Goal: Task Accomplishment & Management: Manage account settings

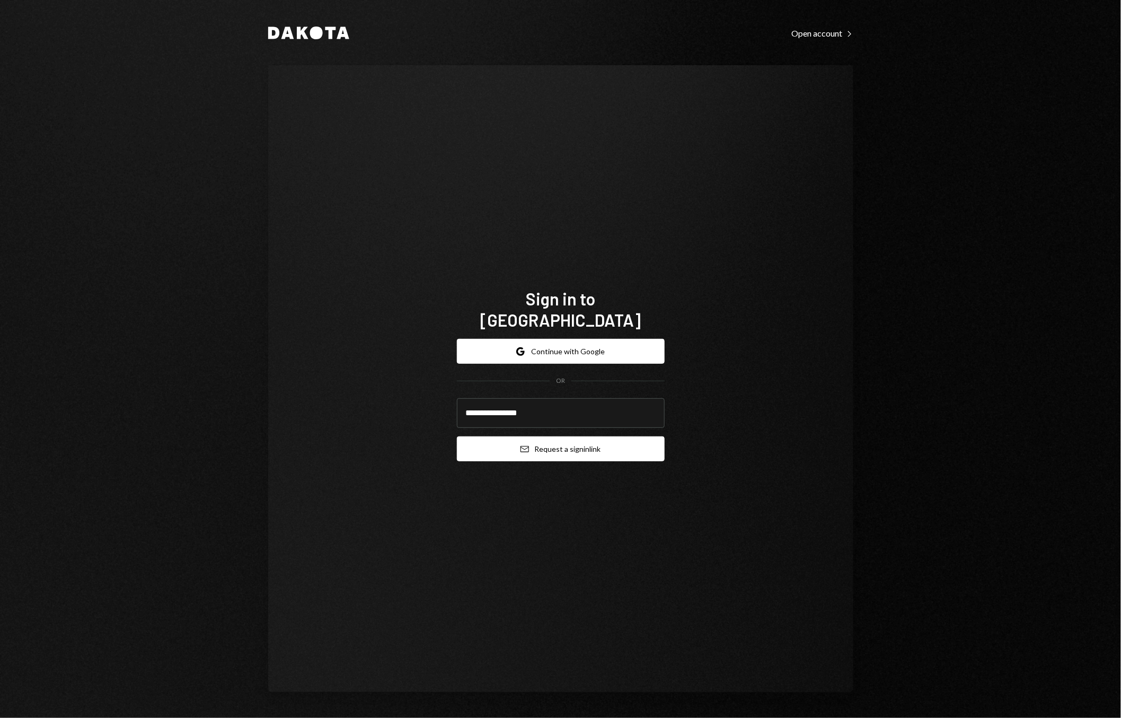
click at [570, 441] on button "Email Request a sign in link" at bounding box center [561, 448] width 208 height 25
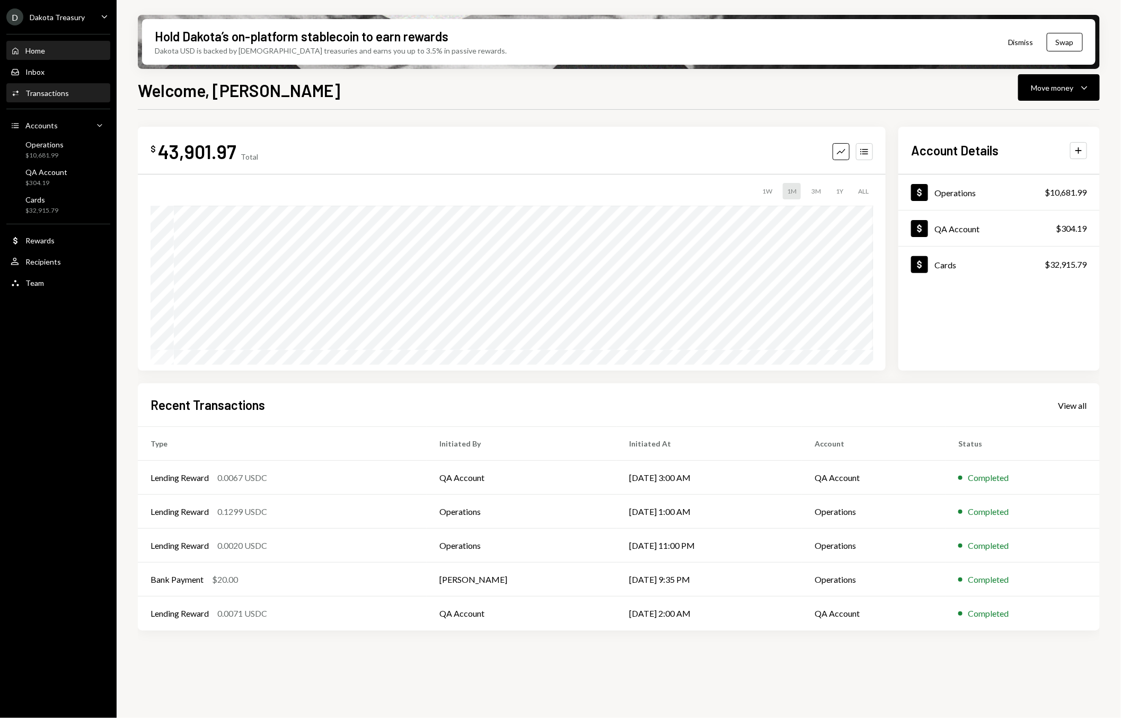
click at [50, 90] on div "Transactions" at bounding box center [46, 93] width 43 height 9
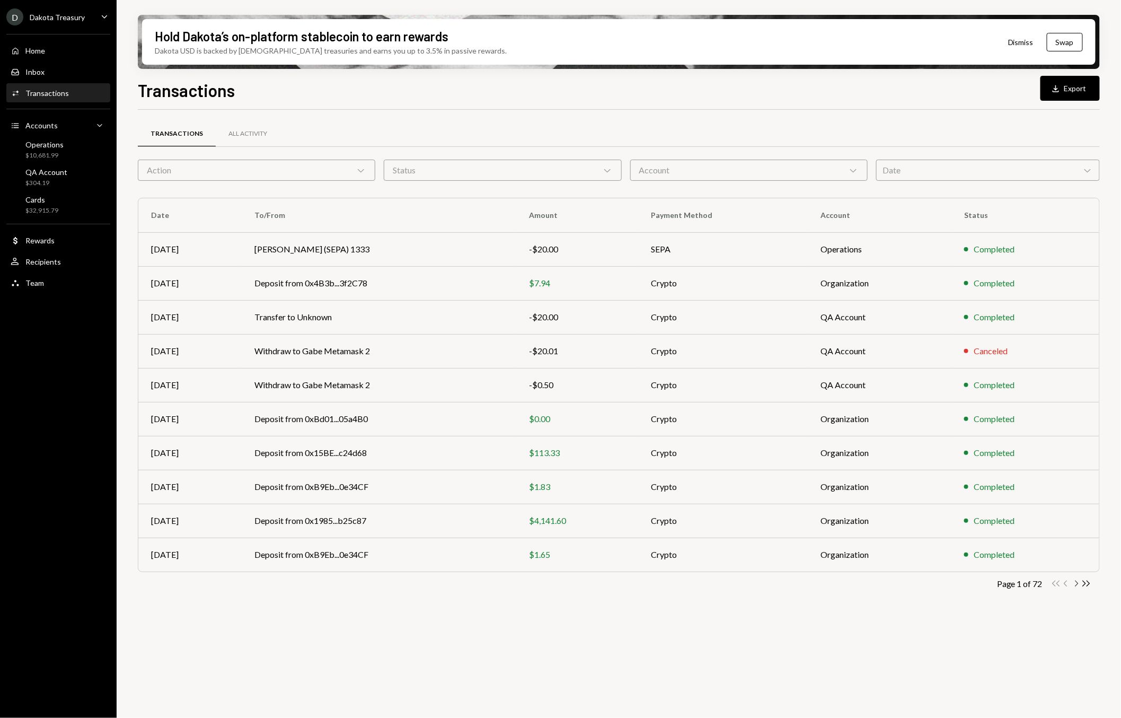
click at [1075, 582] on icon "Chevron Right" at bounding box center [1077, 583] width 10 height 10
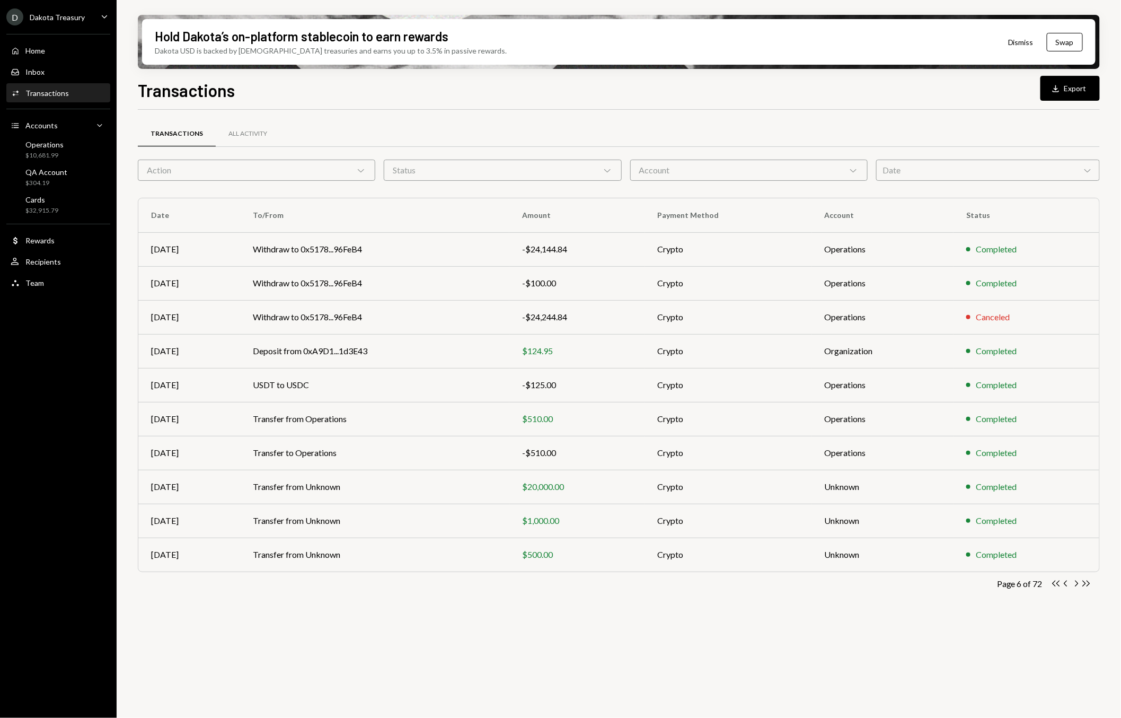
click at [1075, 582] on icon "Chevron Right" at bounding box center [1077, 583] width 10 height 10
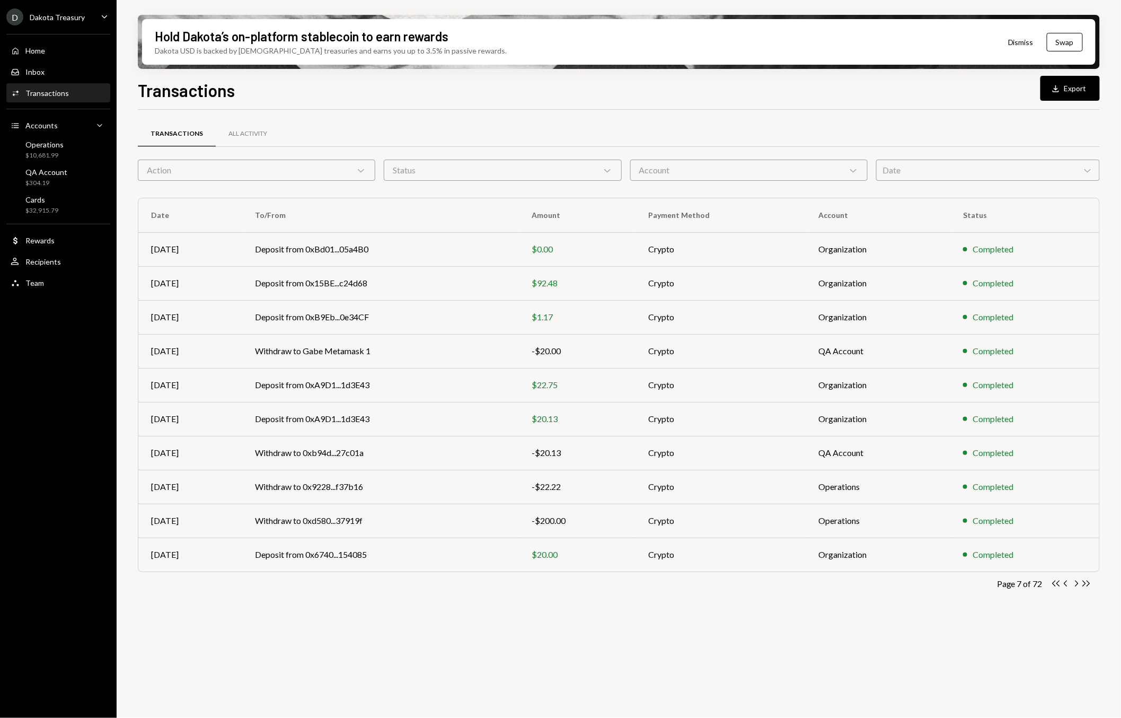
click at [1075, 582] on icon "Chevron Right" at bounding box center [1077, 583] width 10 height 10
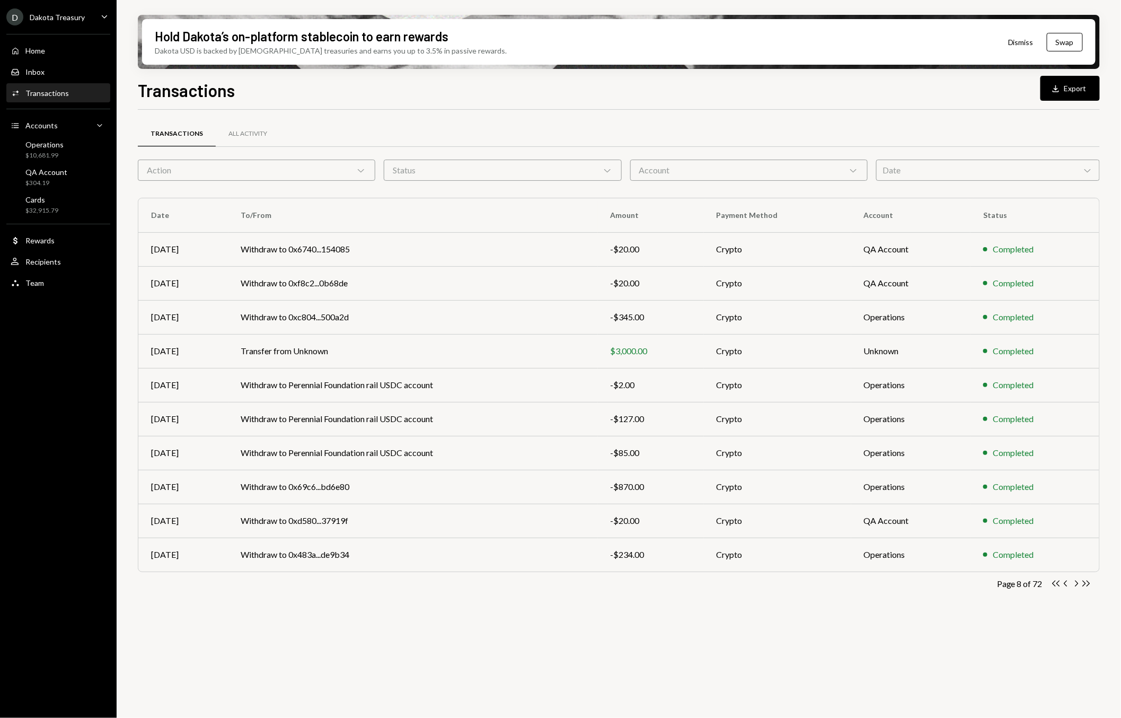
click at [1075, 582] on icon "Chevron Right" at bounding box center [1077, 583] width 10 height 10
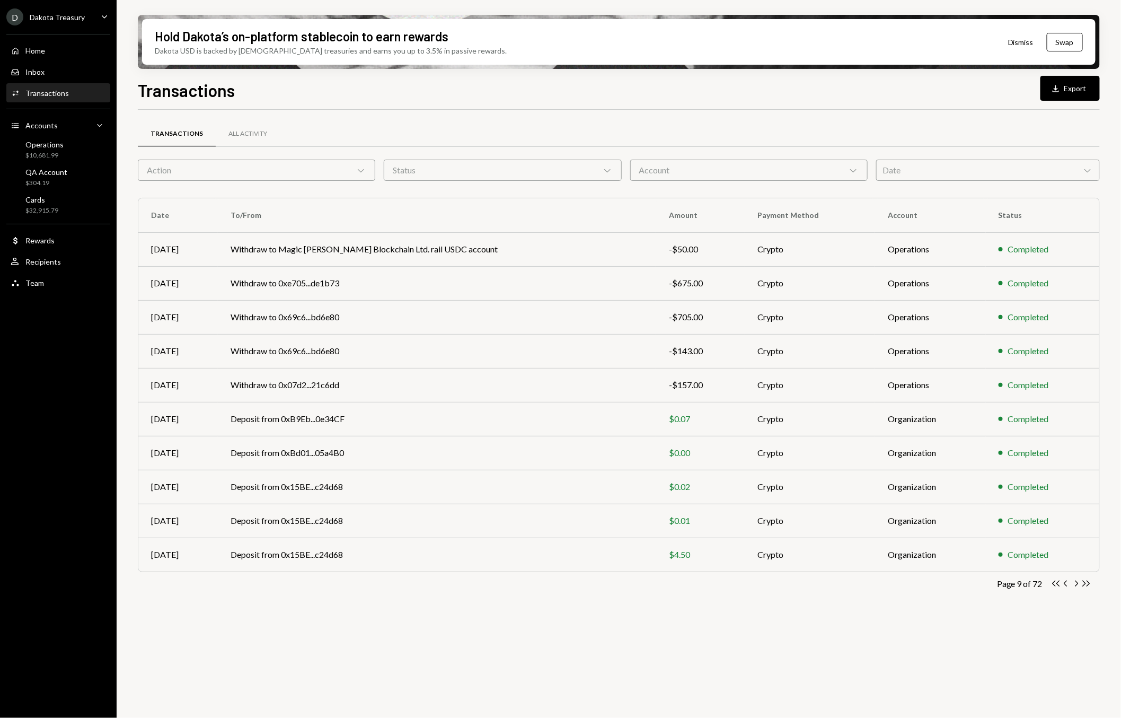
click at [1075, 582] on icon "Chevron Right" at bounding box center [1077, 583] width 10 height 10
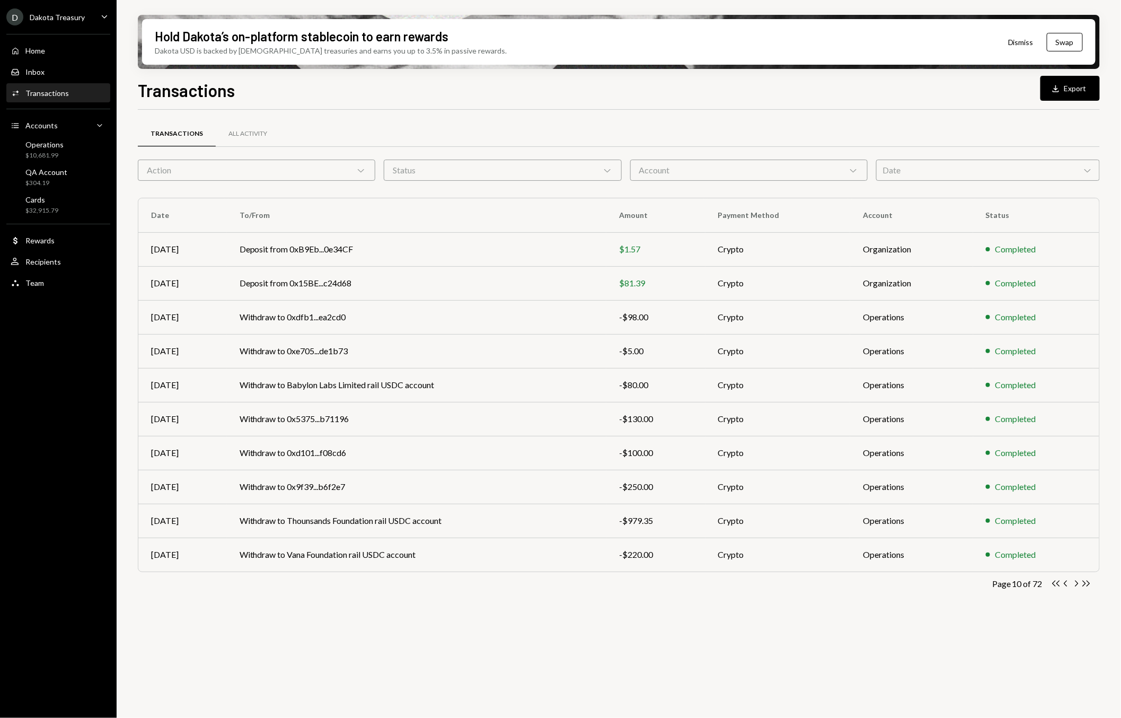
click at [1075, 582] on icon "Chevron Right" at bounding box center [1077, 583] width 10 height 10
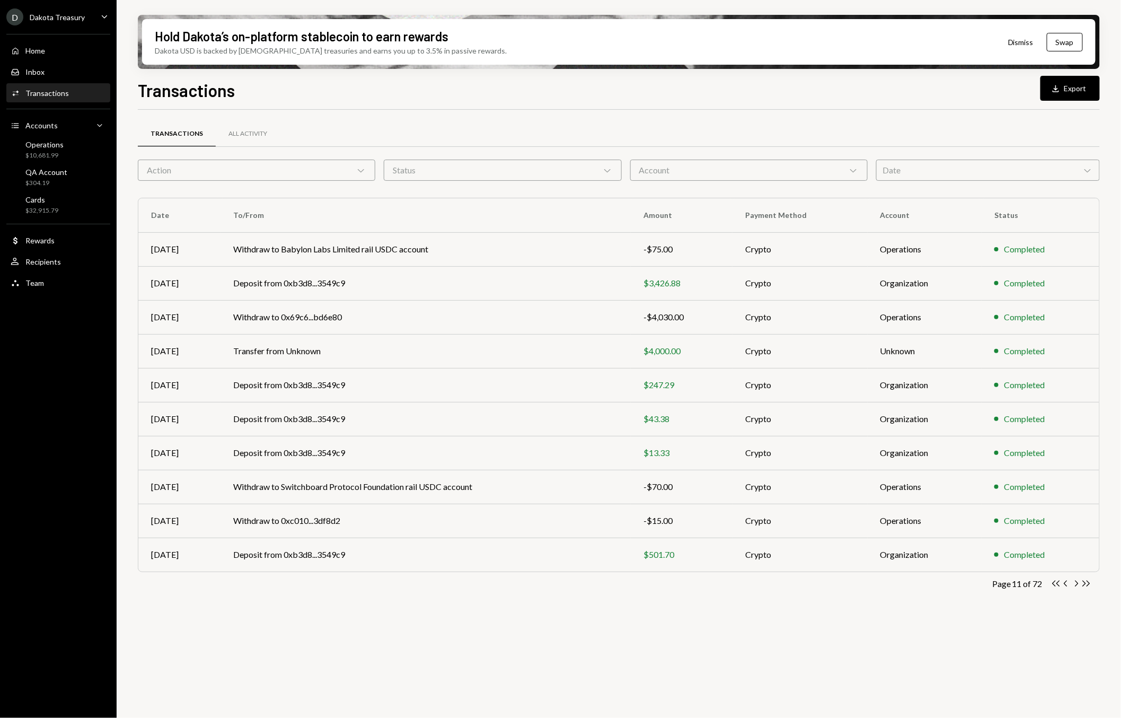
click at [1075, 582] on icon "Chevron Right" at bounding box center [1077, 583] width 10 height 10
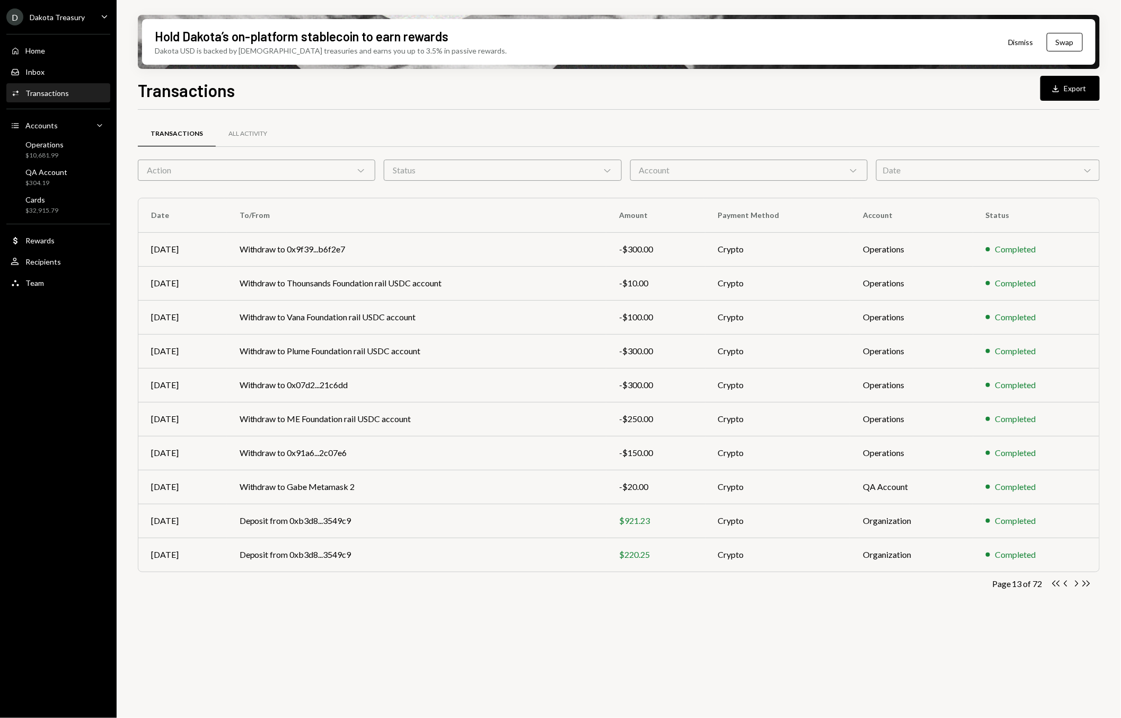
click at [1075, 582] on icon "Chevron Right" at bounding box center [1077, 583] width 10 height 10
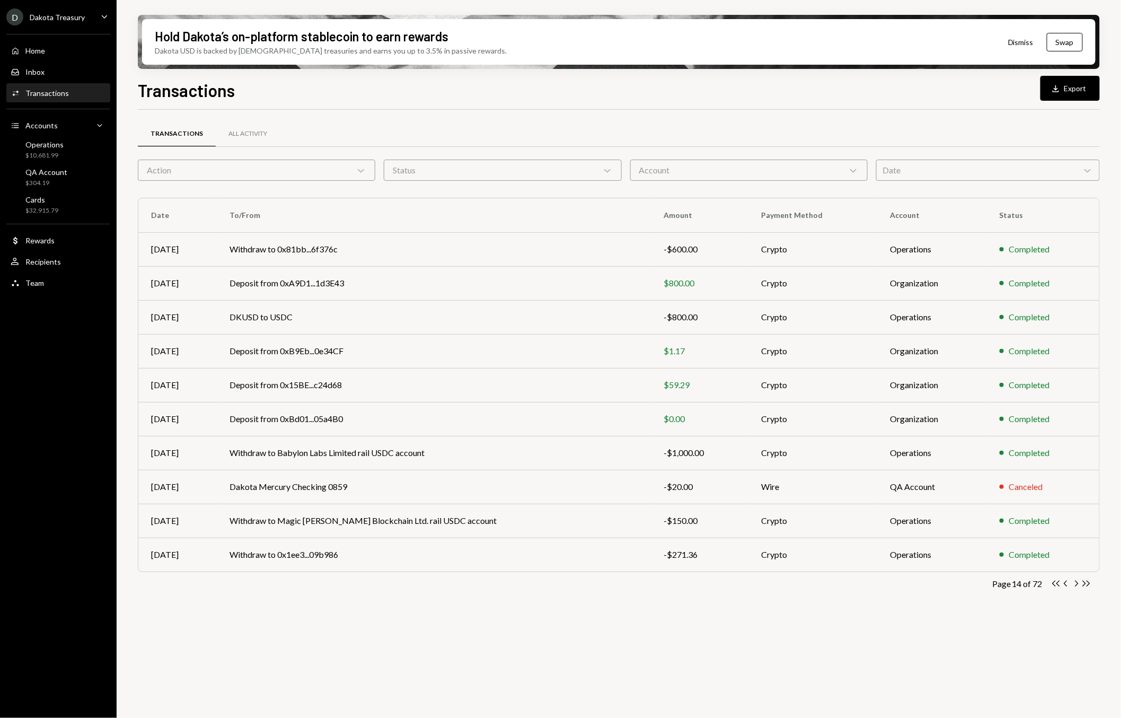
click at [1075, 582] on icon "Chevron Right" at bounding box center [1077, 583] width 10 height 10
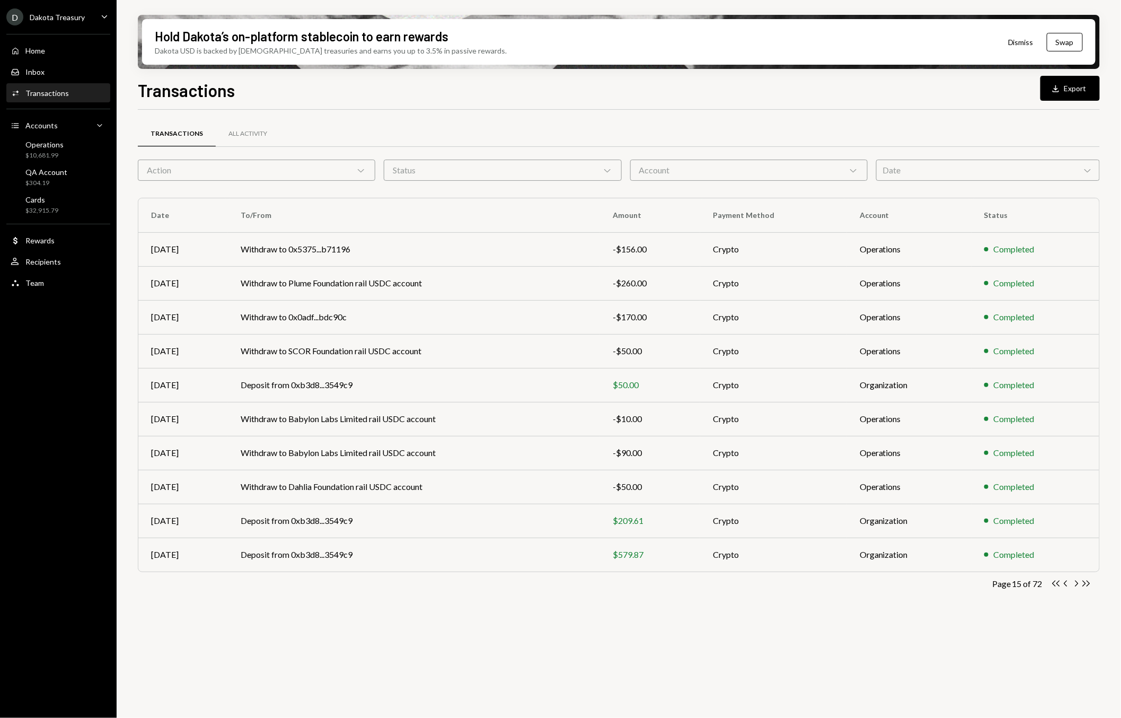
click at [1075, 582] on icon "Chevron Right" at bounding box center [1077, 583] width 10 height 10
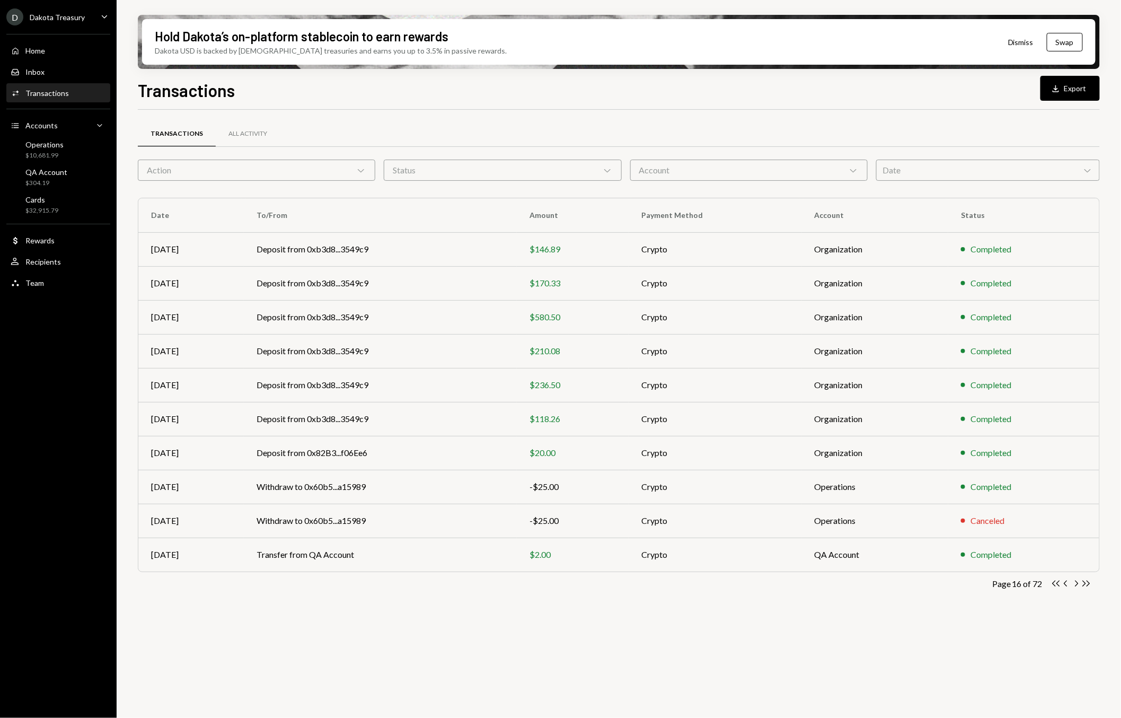
click at [1075, 582] on icon "Chevron Right" at bounding box center [1077, 583] width 10 height 10
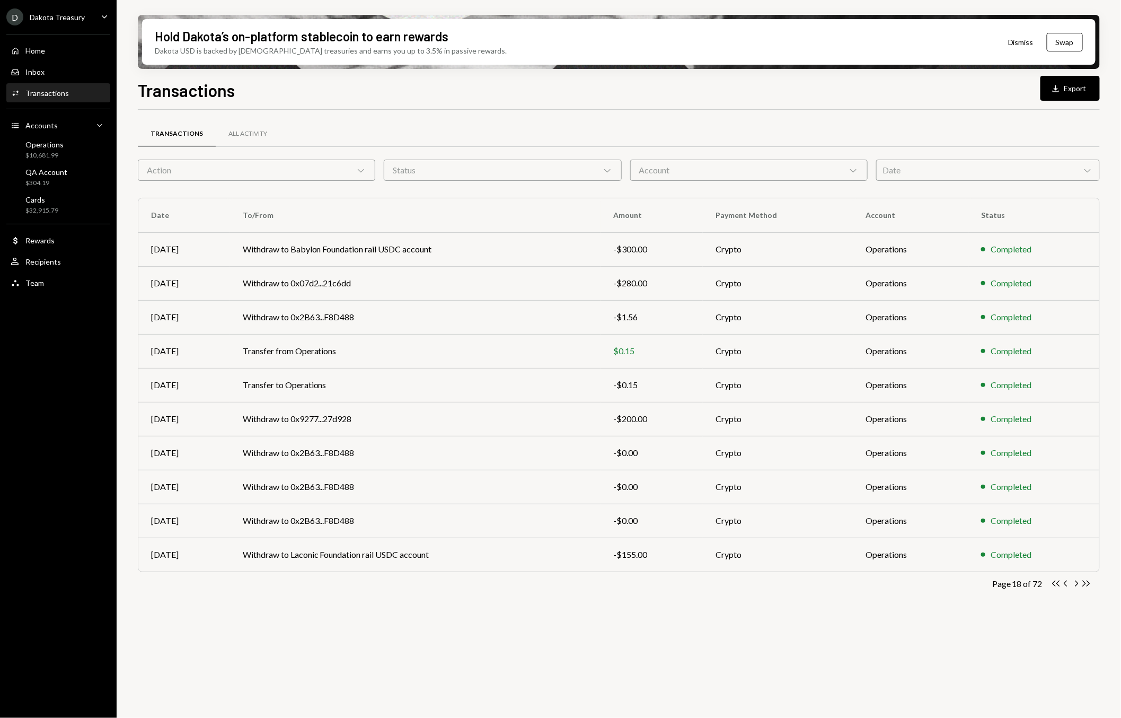
click at [805, 163] on div "Account Chevron Down" at bounding box center [749, 170] width 238 height 21
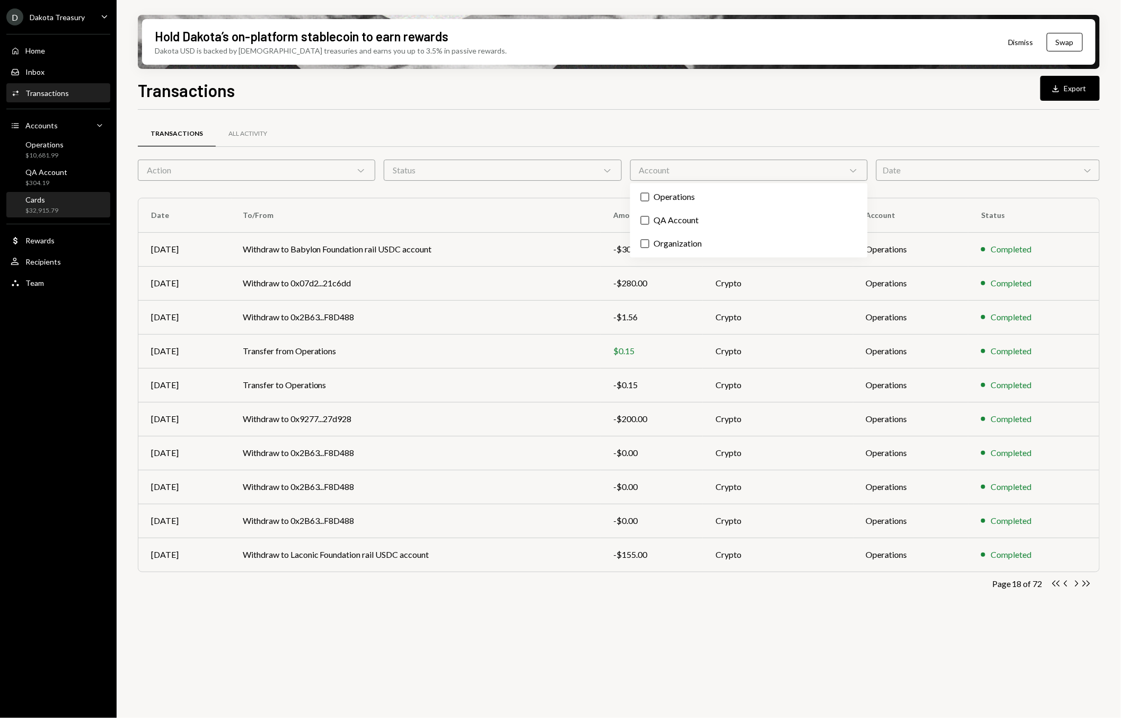
click at [53, 200] on div "Cards" at bounding box center [41, 199] width 33 height 9
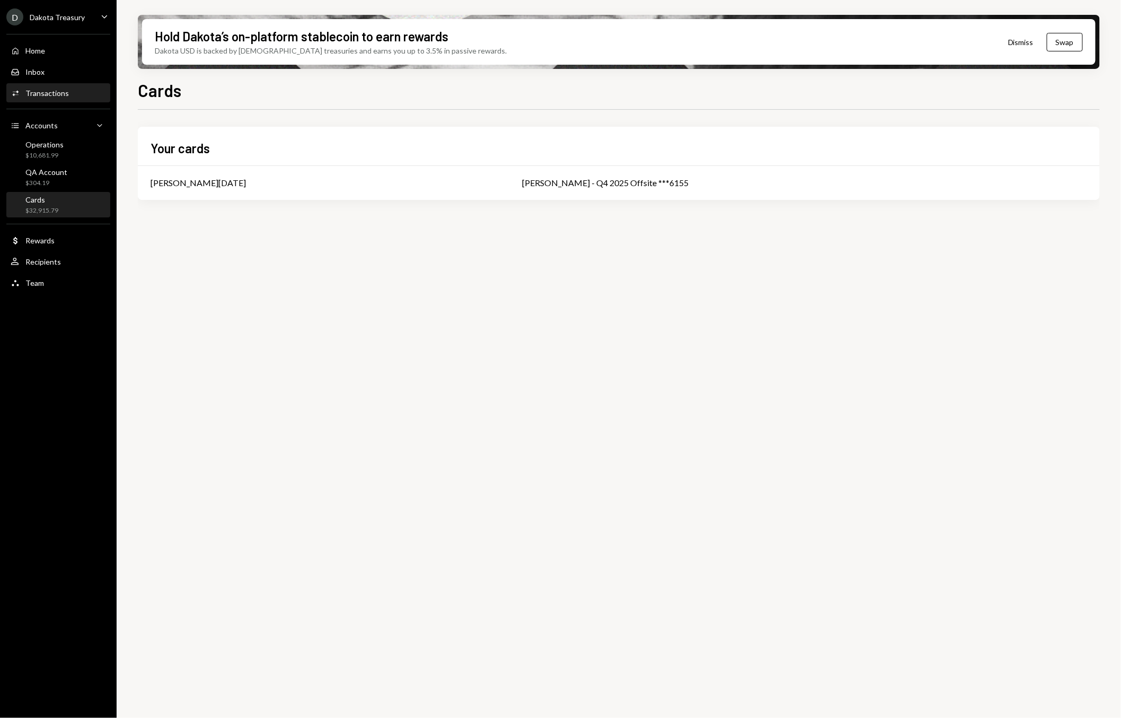
click at [49, 97] on div "Transactions" at bounding box center [46, 93] width 43 height 9
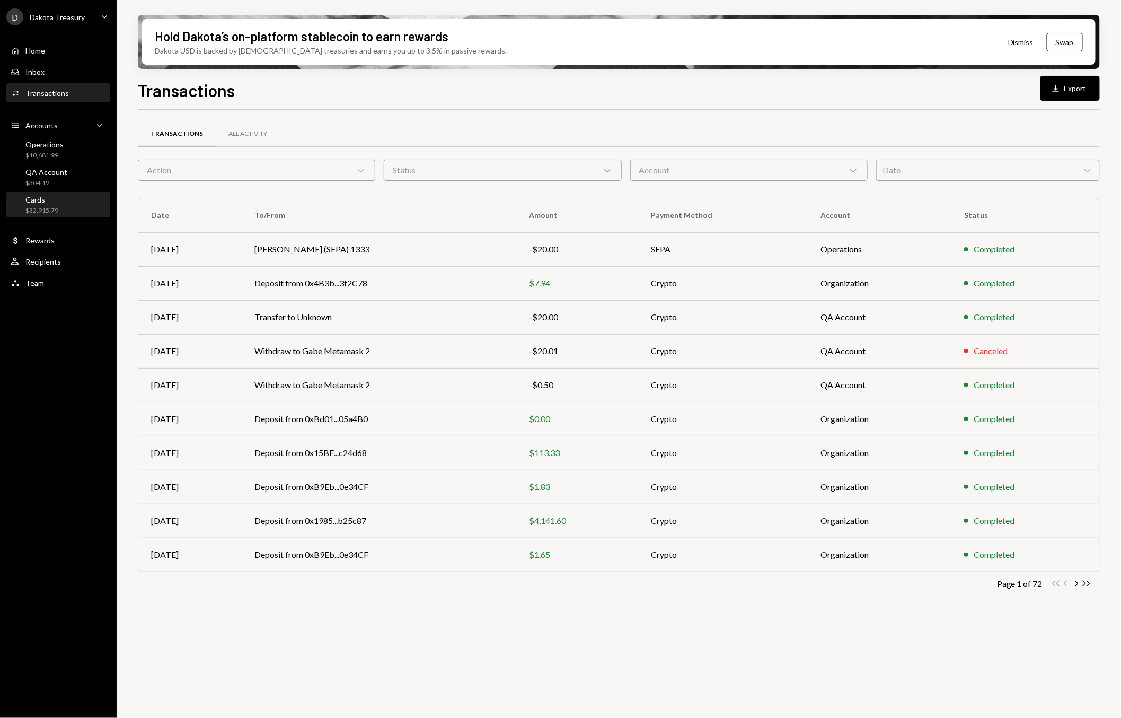
click at [37, 214] on div "$32,915.79" at bounding box center [41, 210] width 33 height 9
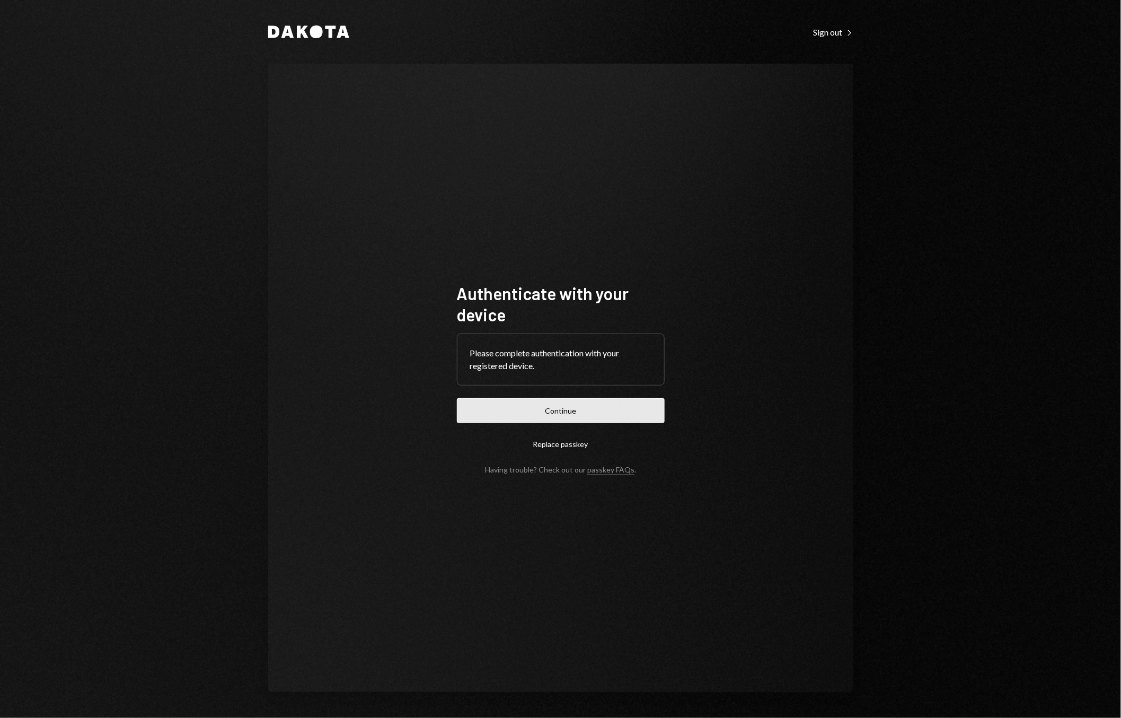
click at [476, 417] on button "Continue" at bounding box center [561, 410] width 208 height 25
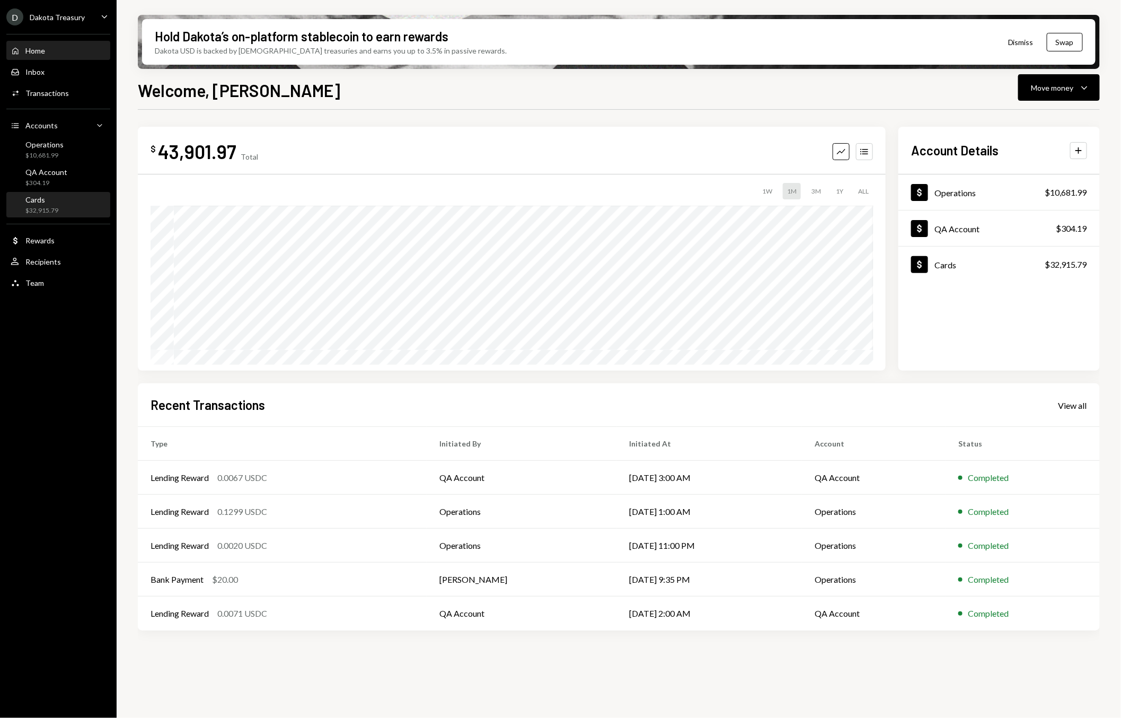
click at [59, 212] on div "Cards $32,915.79" at bounding box center [58, 205] width 95 height 20
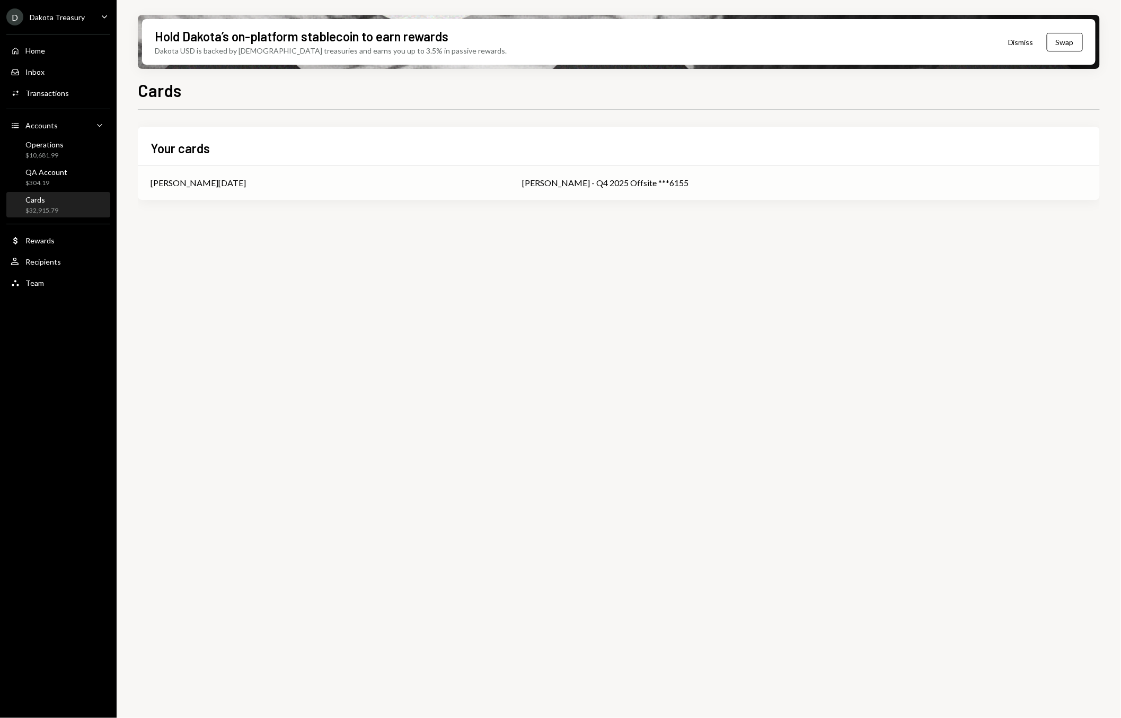
click at [381, 184] on div "[PERSON_NAME][DATE]" at bounding box center [324, 183] width 346 height 13
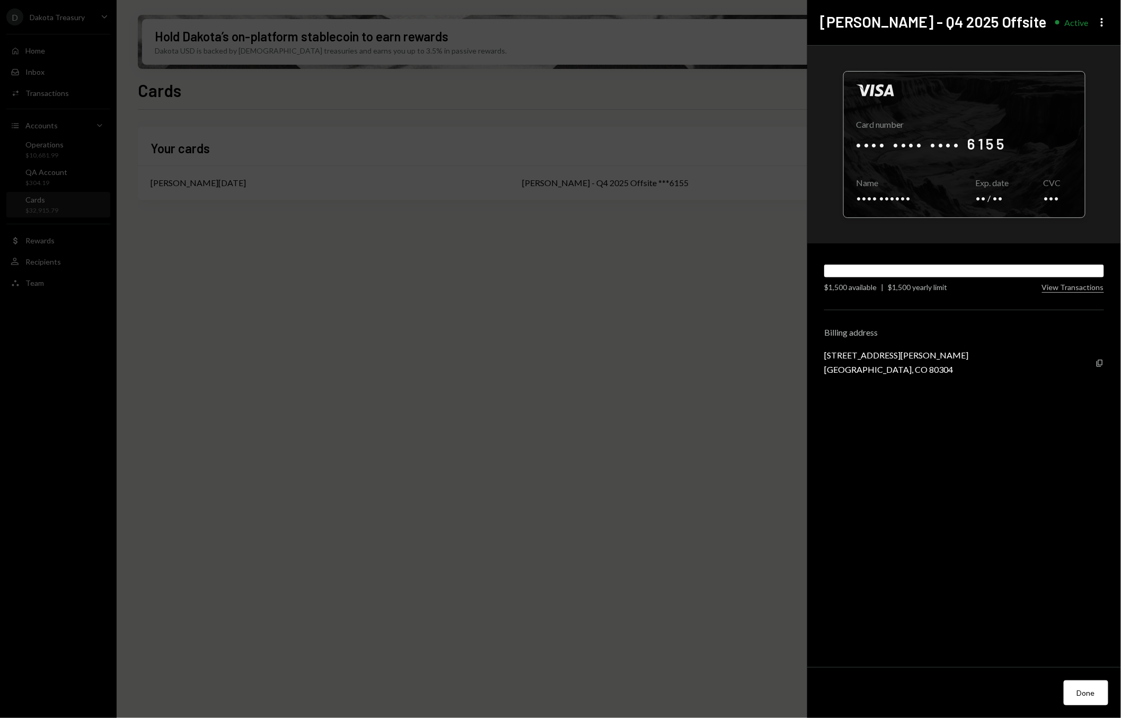
click at [916, 156] on div at bounding box center [964, 145] width 241 height 146
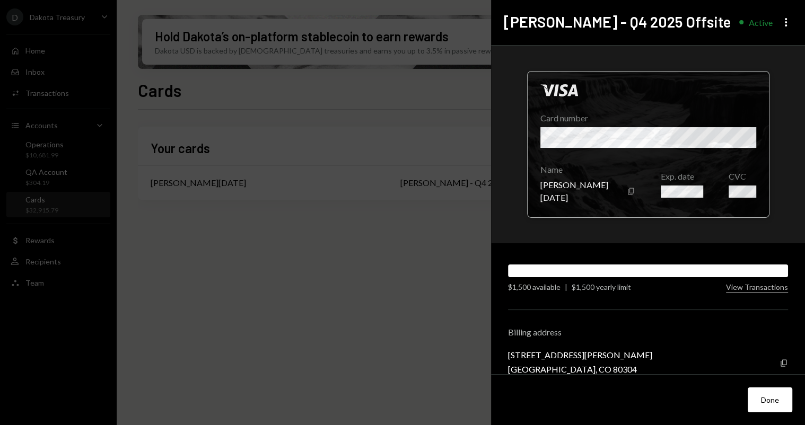
scroll to position [16, 0]
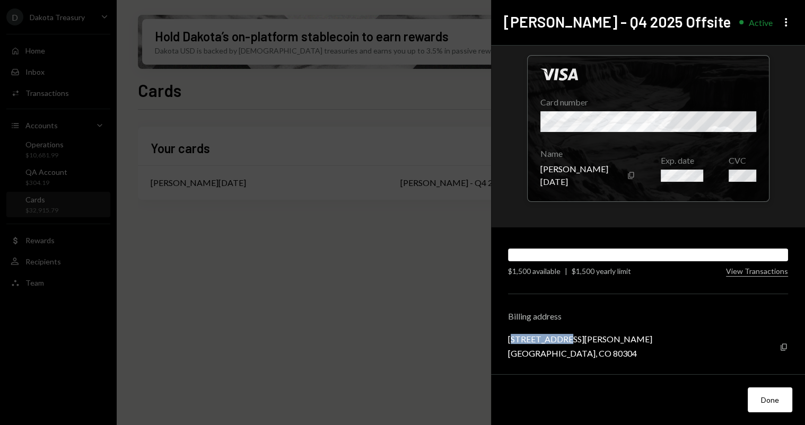
drag, startPoint x: 566, startPoint y: 339, endPoint x: 510, endPoint y: 340, distance: 56.2
click at [511, 340] on div "[STREET_ADDRESS][PERSON_NAME]" at bounding box center [580, 339] width 144 height 10
copy div "05 [PERSON_NAME] Ave"
click at [515, 354] on div "[GEOGRAPHIC_DATA], CO 80304" at bounding box center [580, 353] width 144 height 10
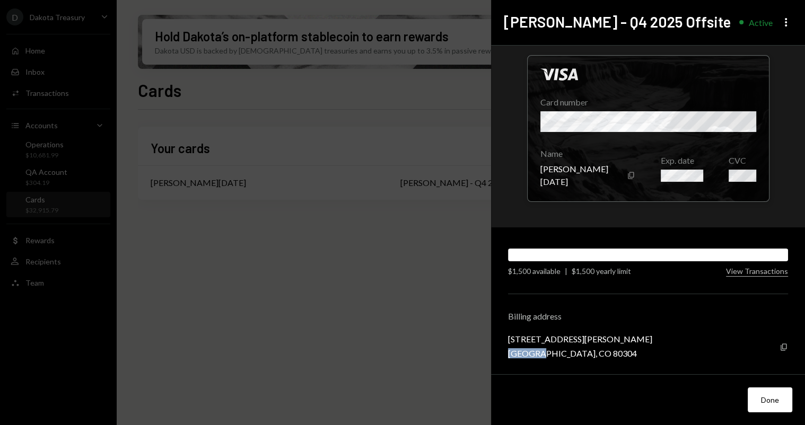
copy div "[GEOGRAPHIC_DATA]"
click at [563, 354] on div "[GEOGRAPHIC_DATA], CO 80304" at bounding box center [580, 353] width 144 height 10
click at [562, 354] on div "[GEOGRAPHIC_DATA], CO 80304" at bounding box center [580, 353] width 144 height 10
copy div "80304"
